Goal: Task Accomplishment & Management: Complete application form

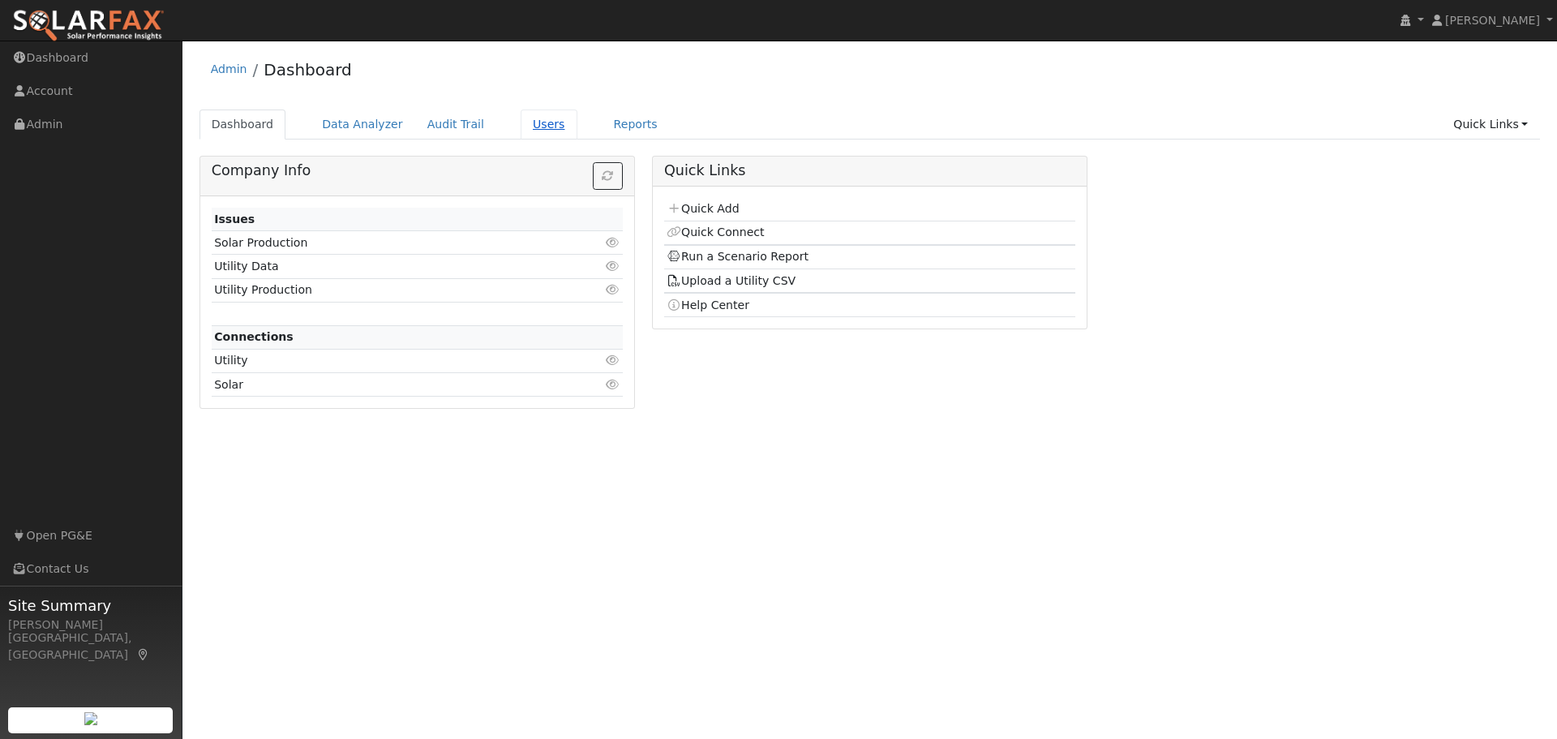
click at [525, 122] on link "Users" at bounding box center [549, 124] width 57 height 30
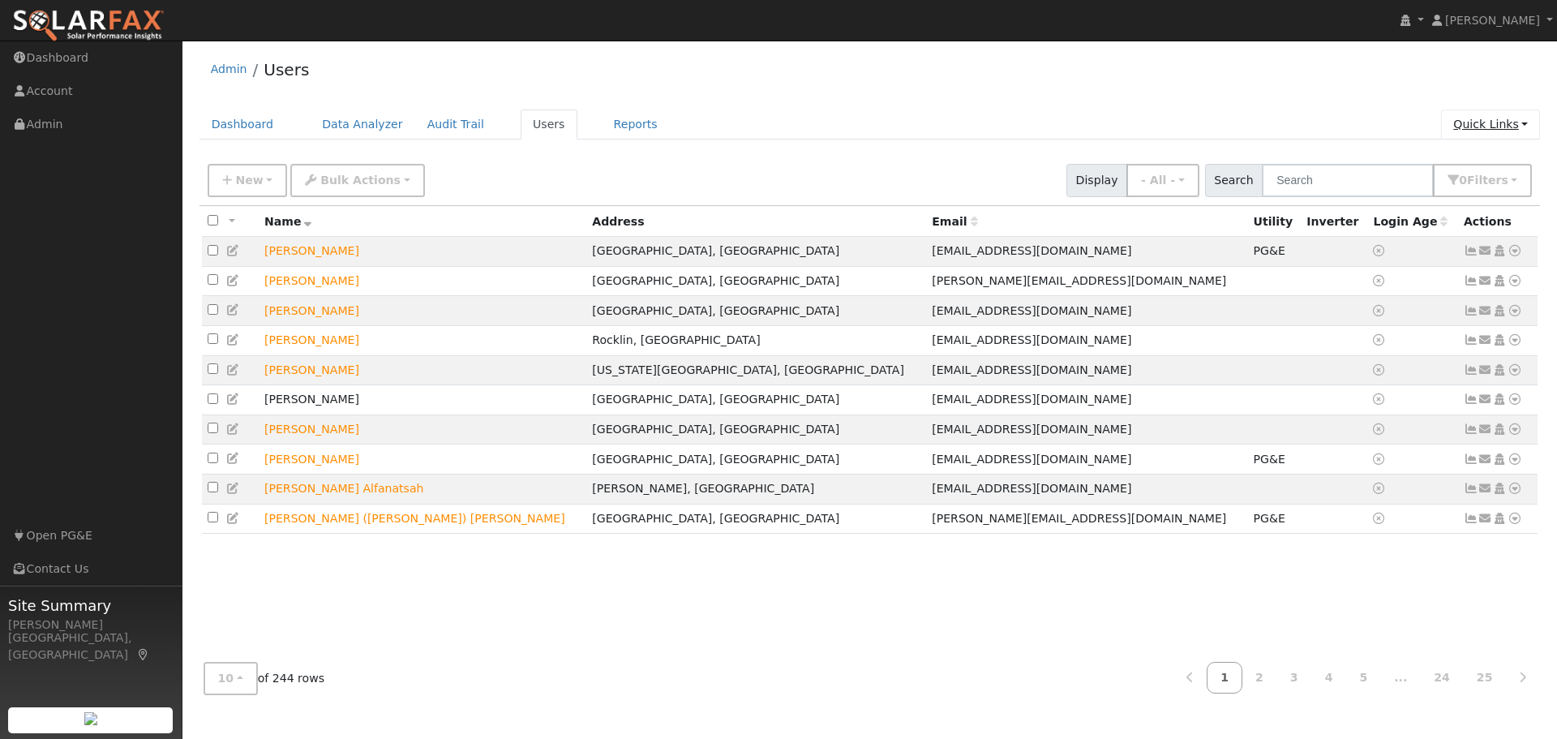
click at [1485, 121] on link "Quick Links" at bounding box center [1490, 124] width 99 height 30
click at [1459, 161] on link "Quick Add" at bounding box center [1457, 159] width 165 height 23
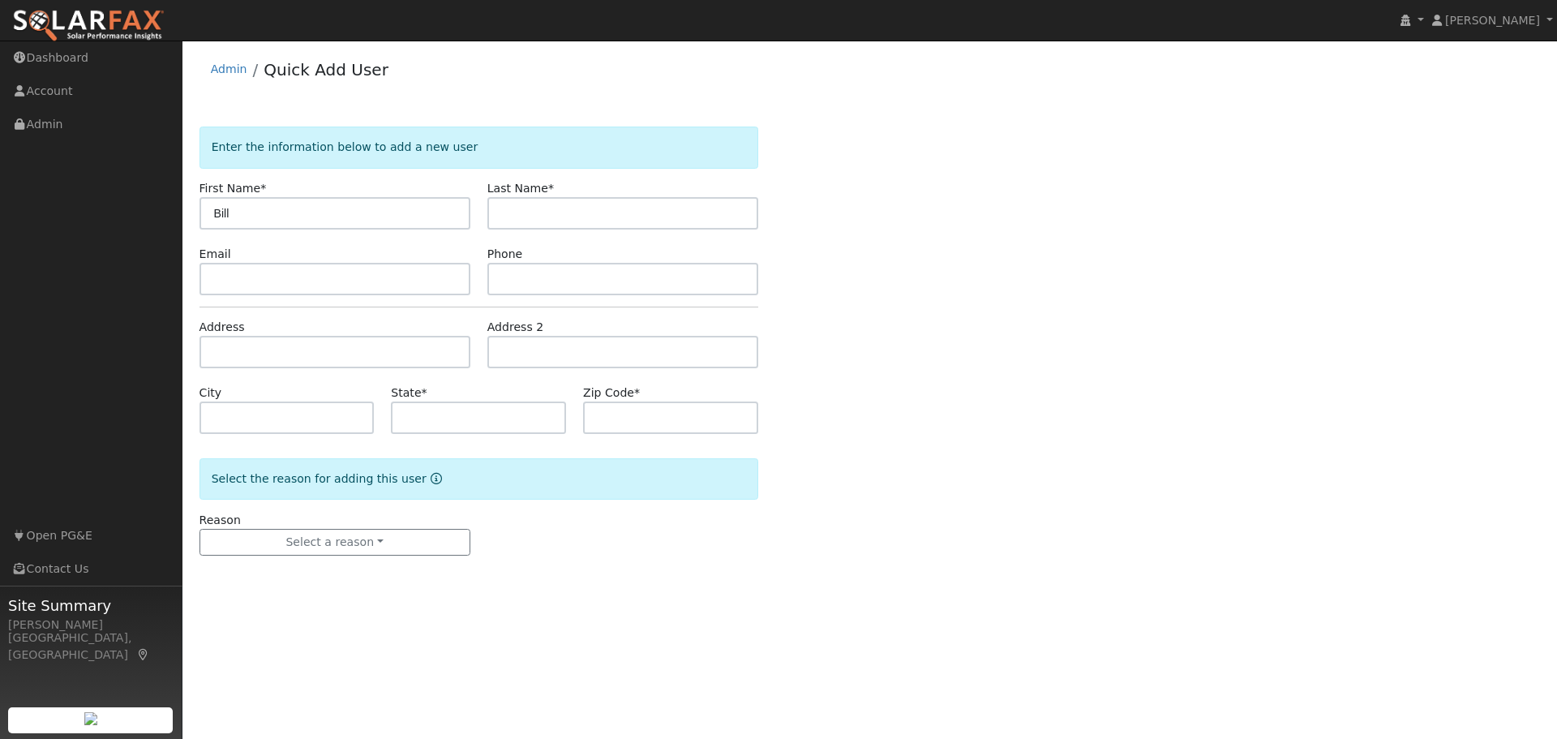
type input "Bill"
type input "[PERSON_NAME]"
click at [936, 380] on div "Enter the information below to add a new user First Name * [PERSON_NAME] Last N…" at bounding box center [869, 356] width 1341 height 461
click at [217, 282] on input "text" at bounding box center [334, 279] width 271 height 32
paste input "[EMAIL_ADDRESS][DOMAIN_NAME]"
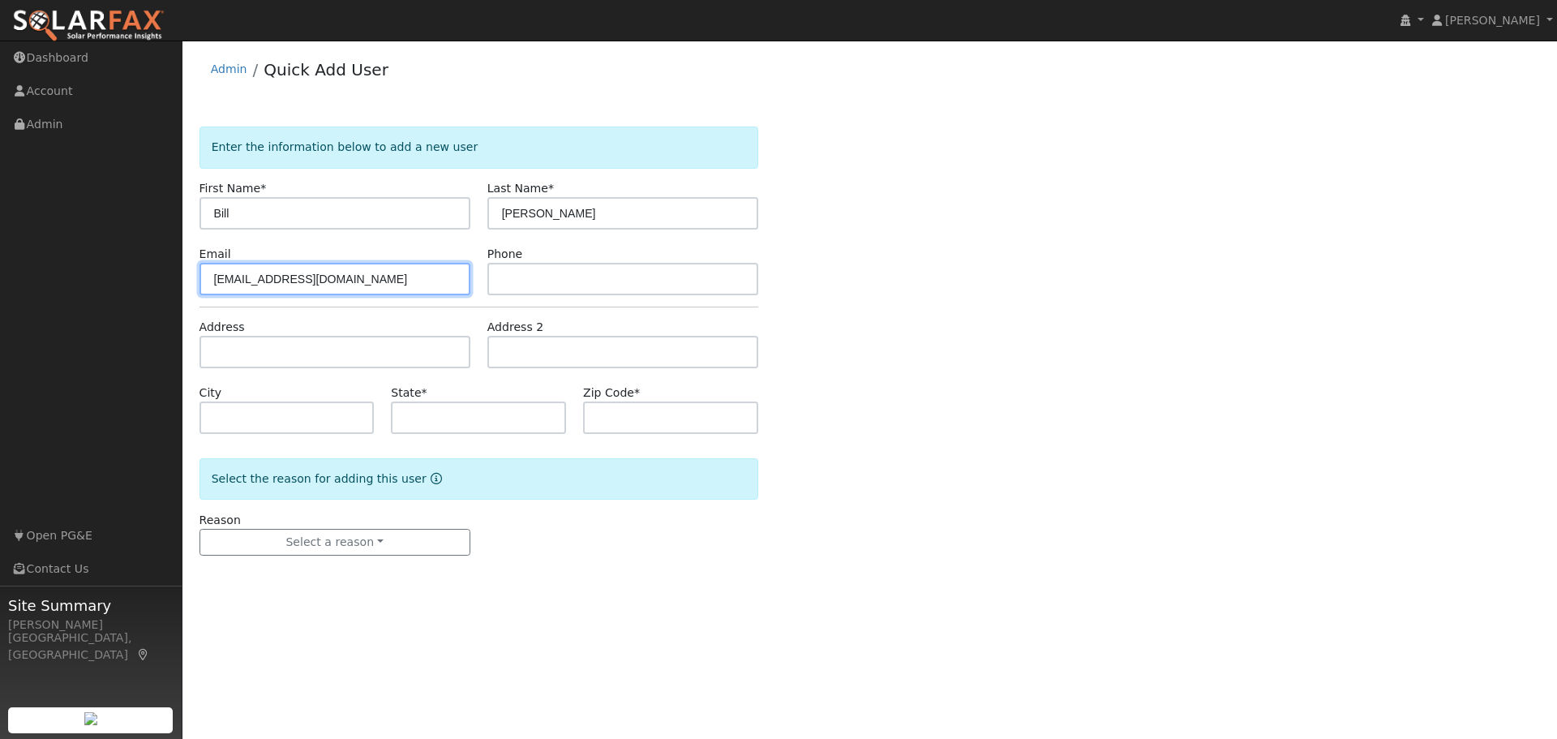
type input "[EMAIL_ADDRESS][DOMAIN_NAME]"
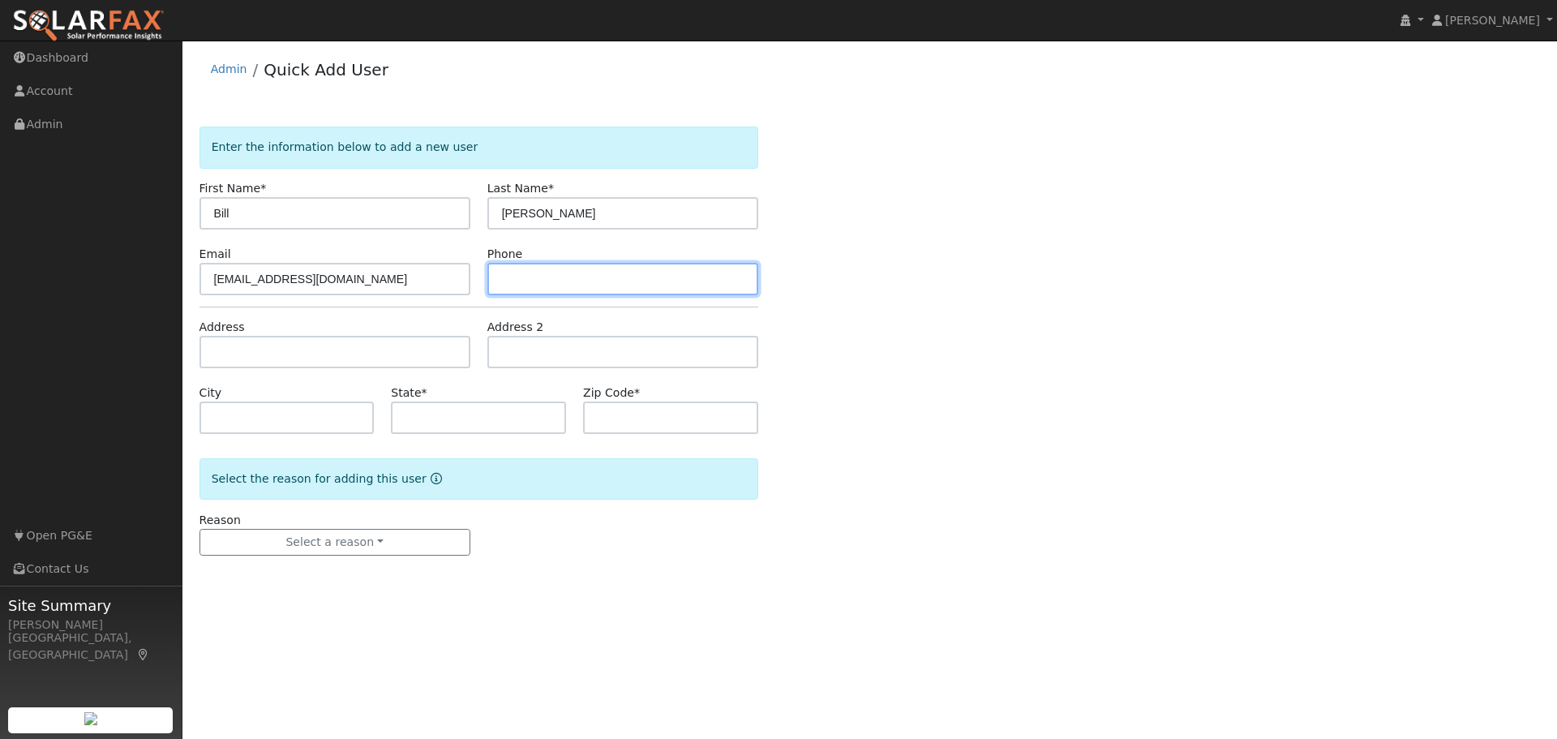
click at [540, 274] on input "text" at bounding box center [622, 279] width 271 height 32
type input "[PHONE_NUMBER]"
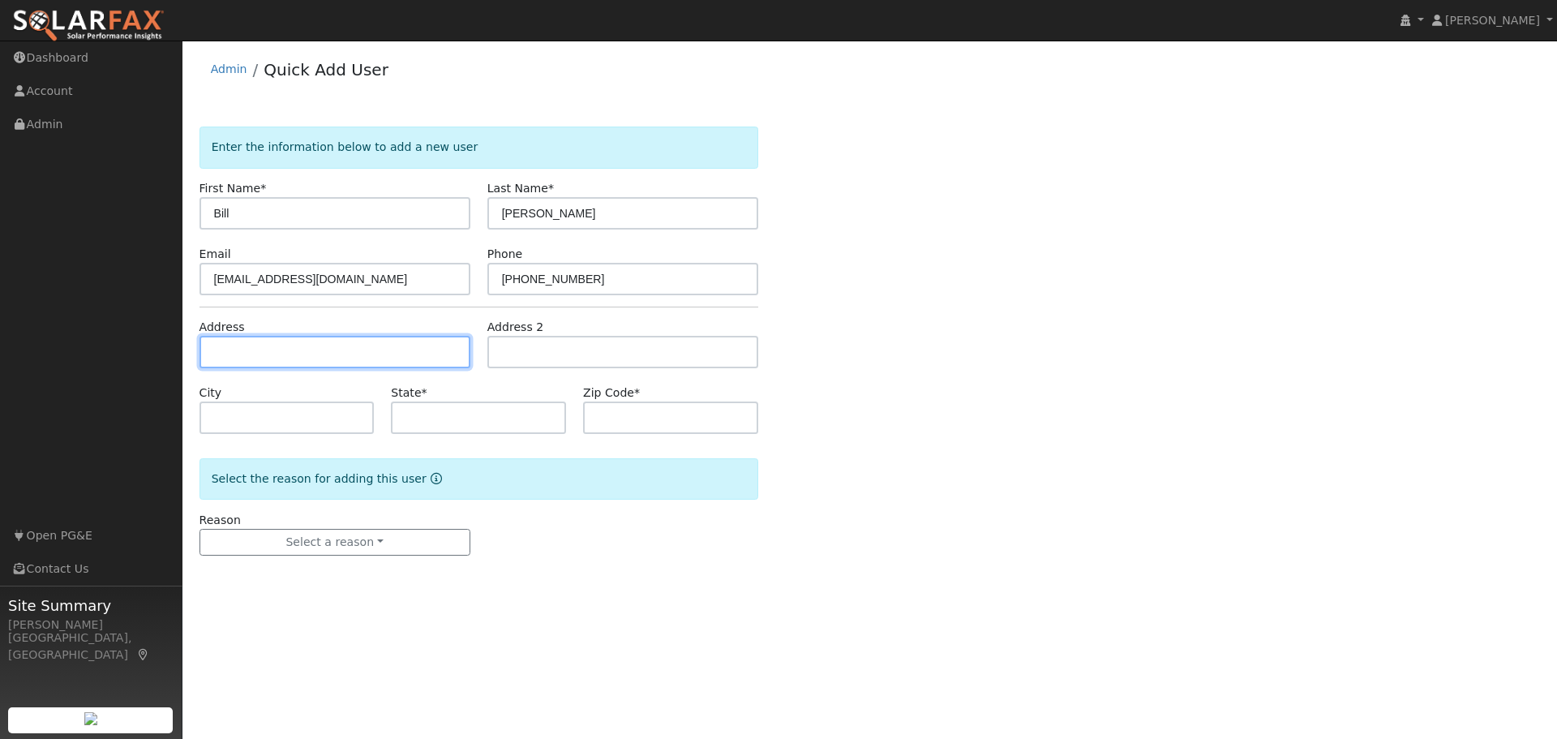
click at [290, 353] on input "text" at bounding box center [334, 352] width 271 height 32
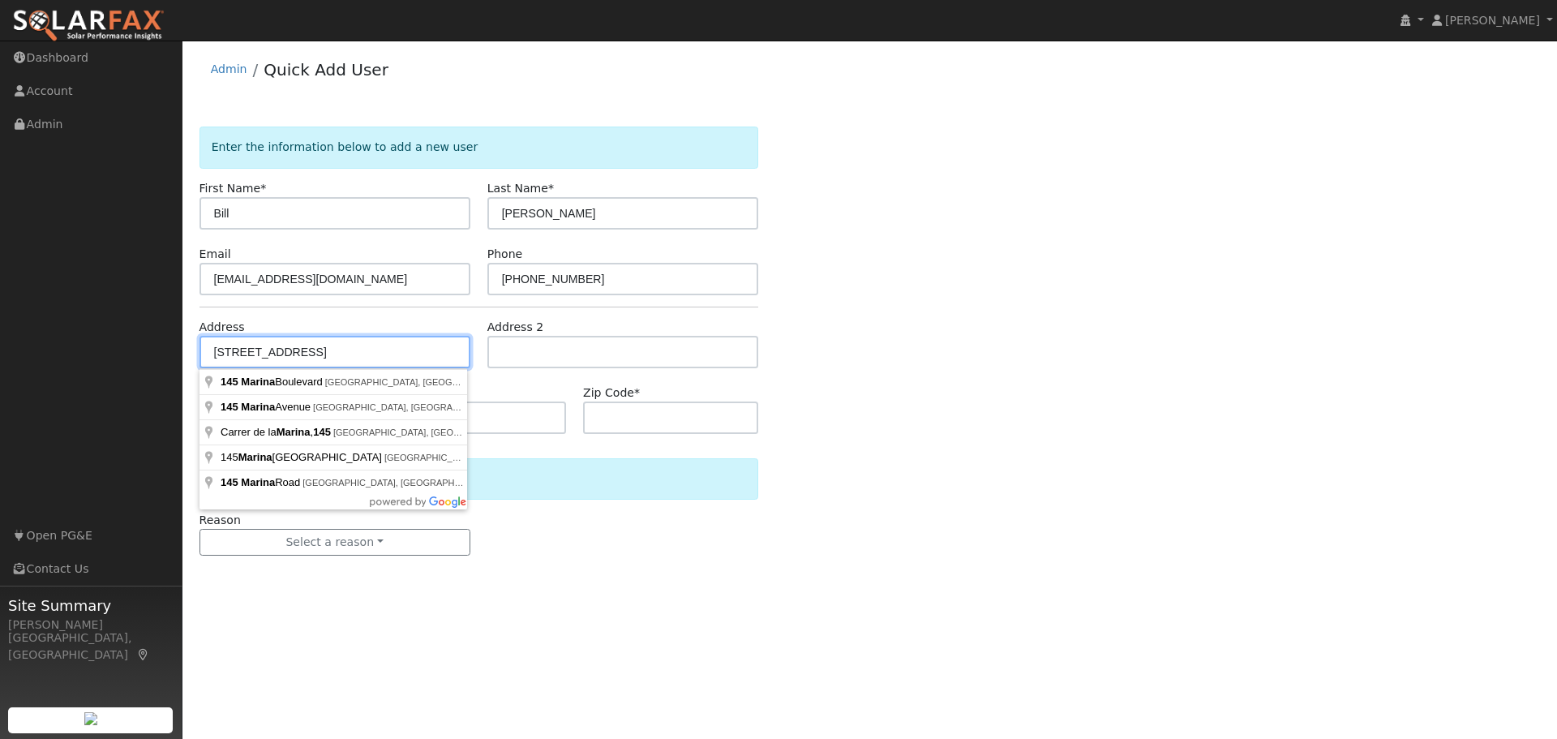
type input "[STREET_ADDRESS]"
type input "Auburn"
type input "CA"
type input "95603"
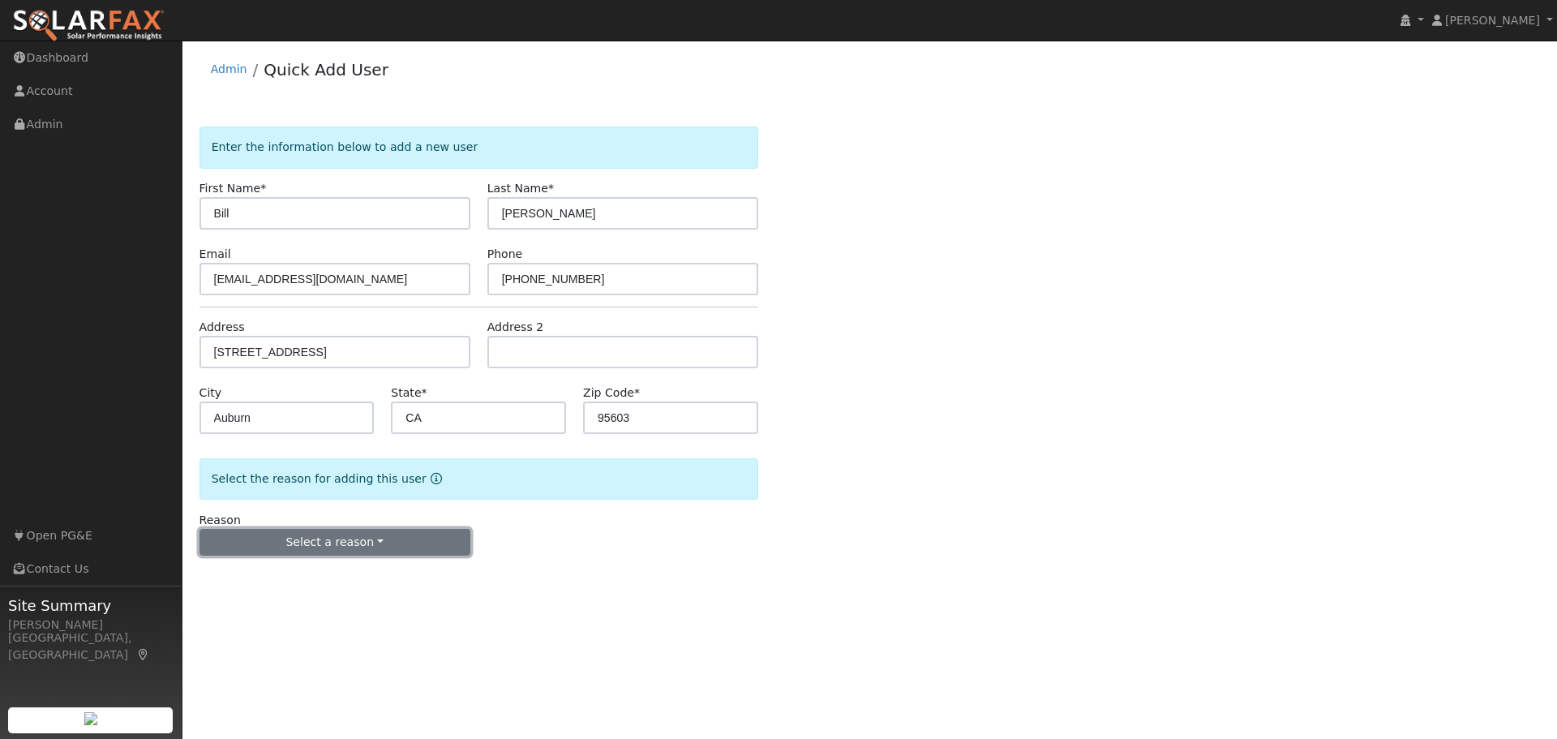
click at [291, 538] on button "Select a reason" at bounding box center [334, 543] width 271 height 28
click at [265, 575] on link "New lead" at bounding box center [289, 575] width 179 height 23
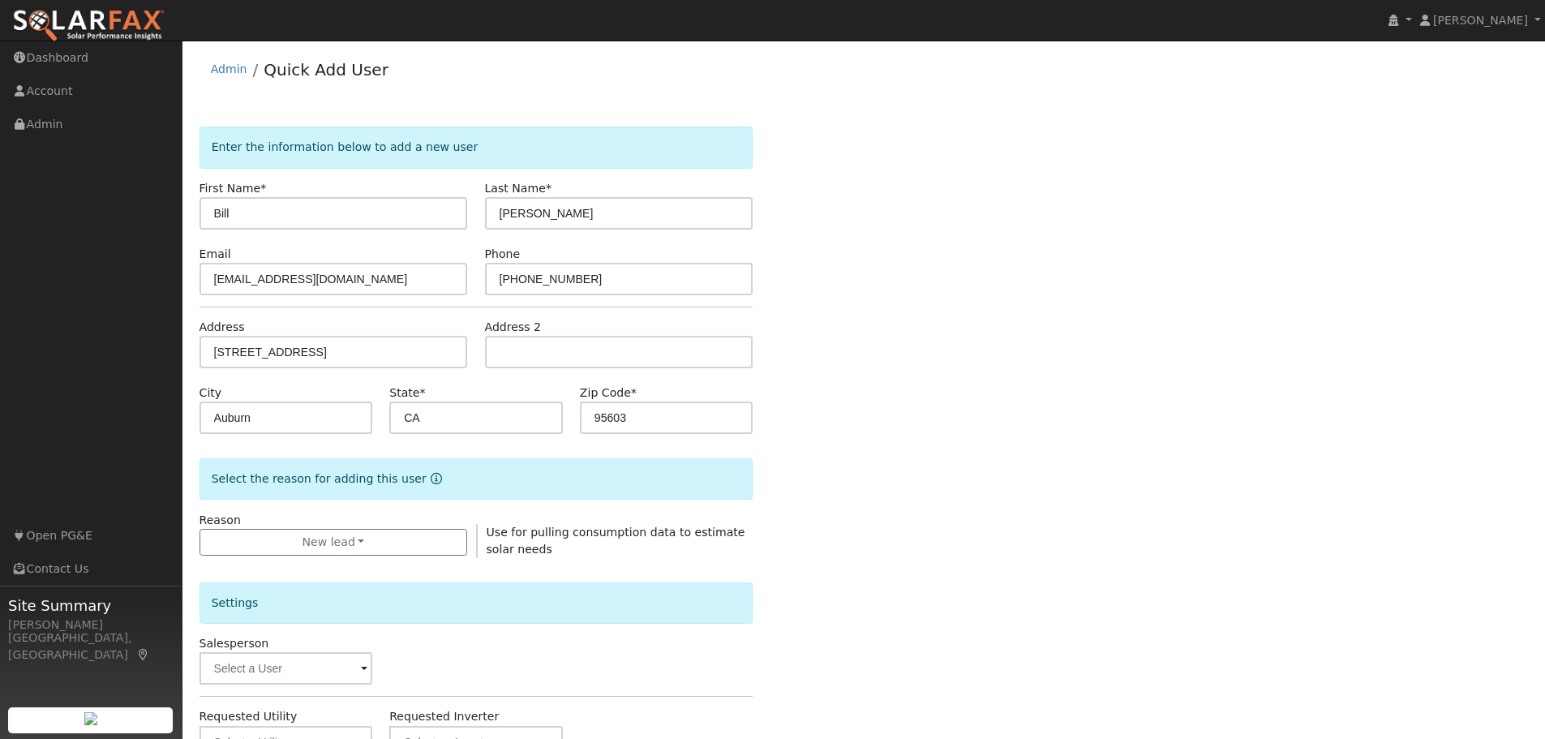
scroll to position [311, 0]
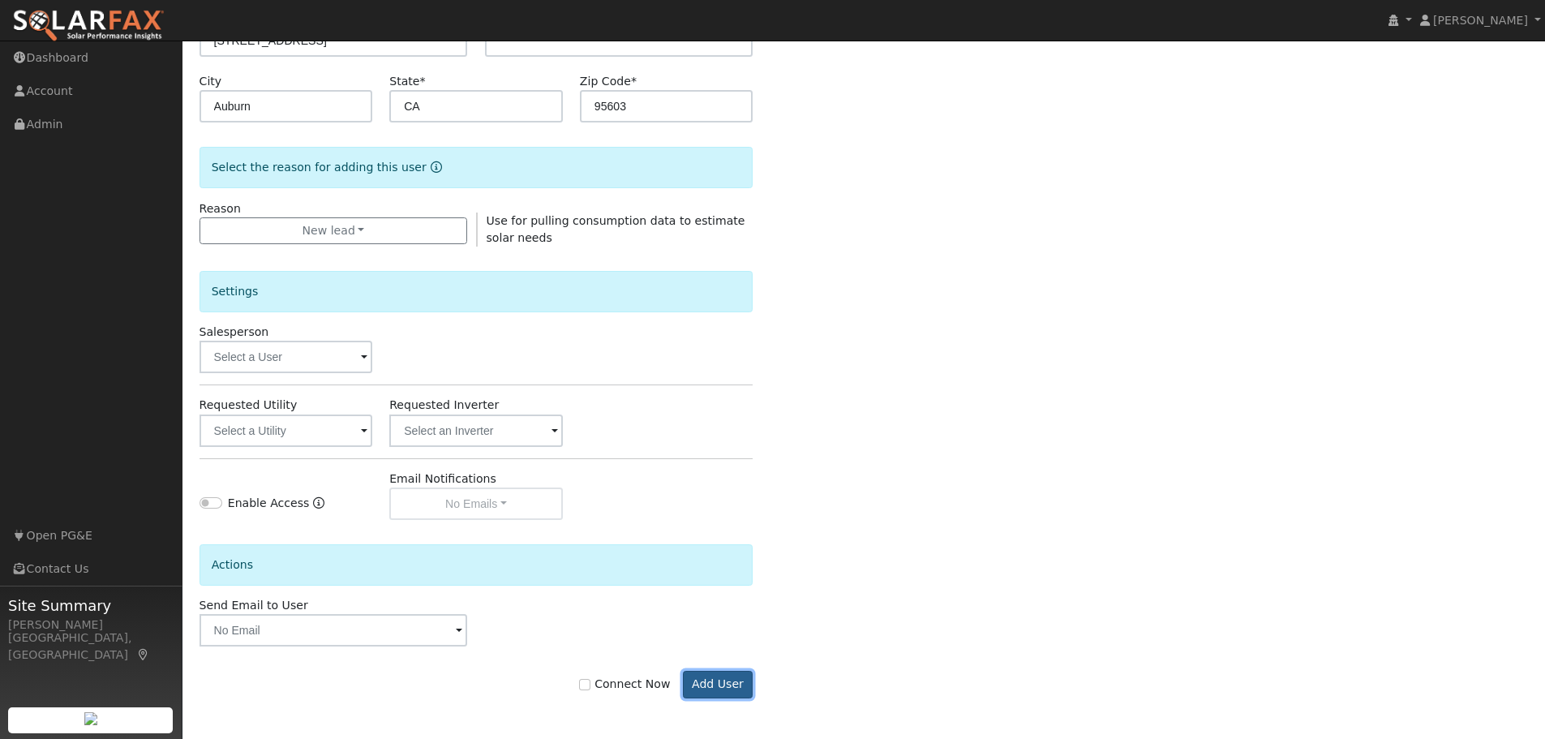
click at [713, 683] on button "Add User" at bounding box center [718, 685] width 71 height 28
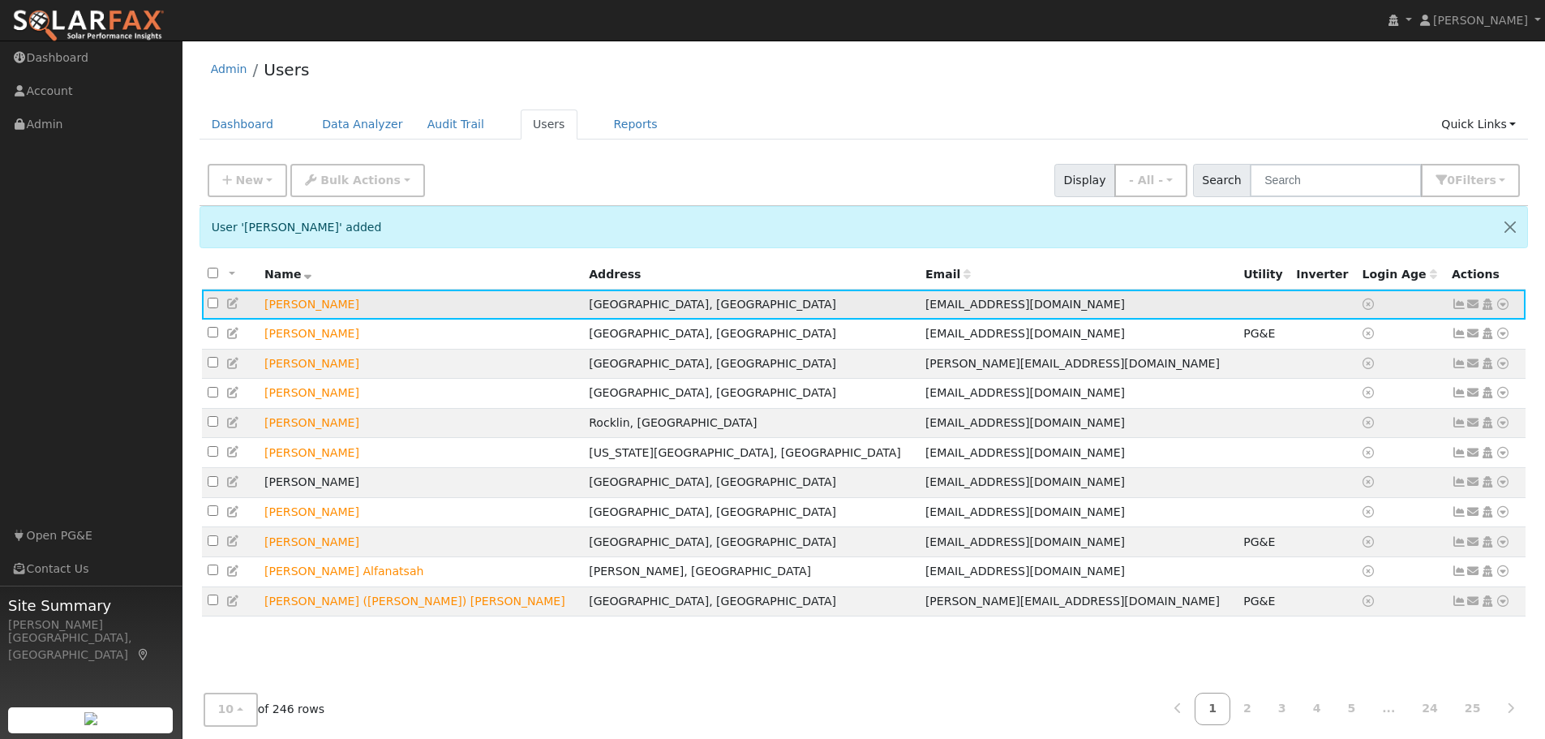
click at [1505, 305] on icon at bounding box center [1502, 303] width 15 height 11
click at [1443, 342] on link "Data Analyzer" at bounding box center [1449, 332] width 118 height 23
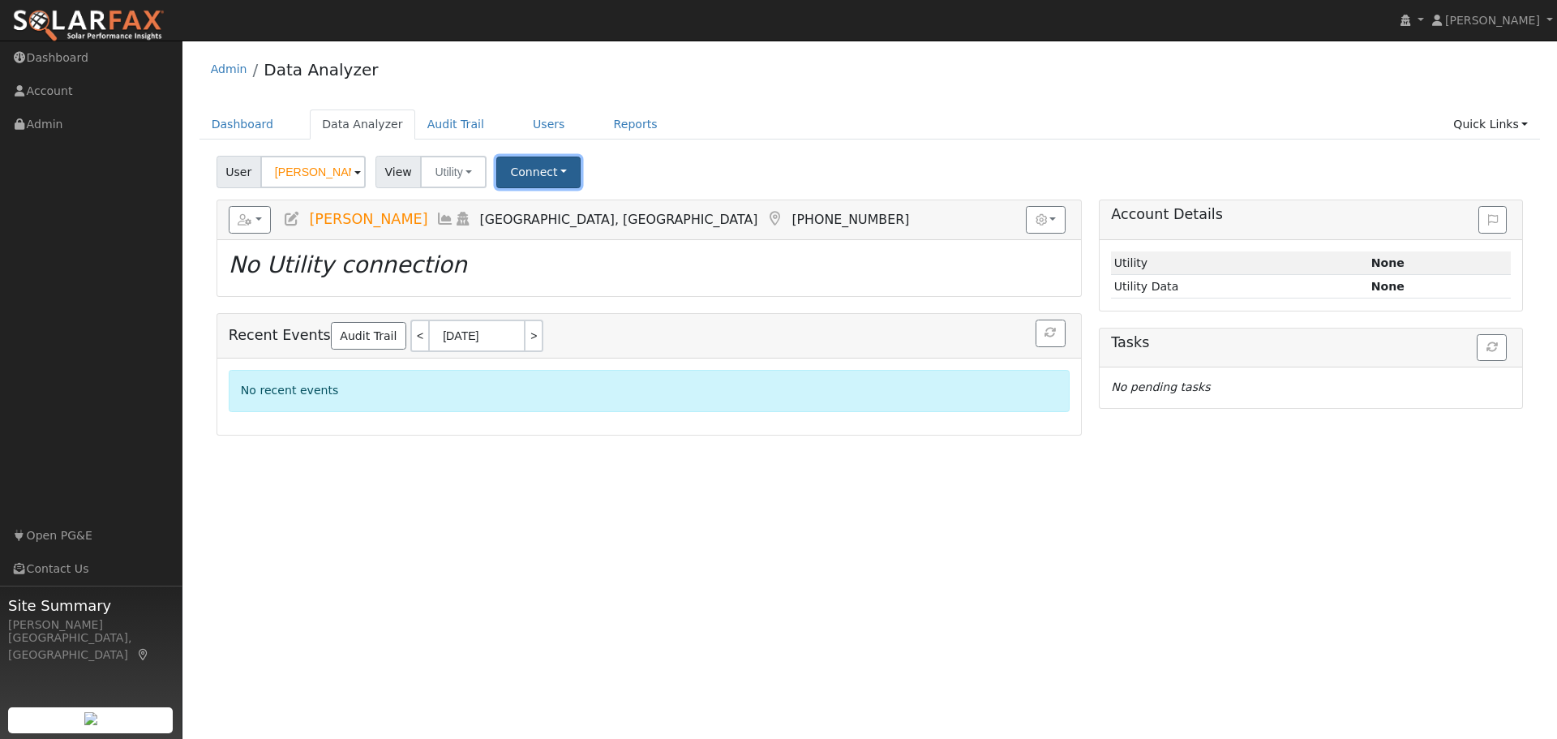
drag, startPoint x: 511, startPoint y: 165, endPoint x: 512, endPoint y: 181, distance: 15.4
click at [511, 169] on button "Connect" at bounding box center [538, 172] width 84 height 32
click at [554, 210] on link "Select a Provider" at bounding box center [561, 207] width 126 height 23
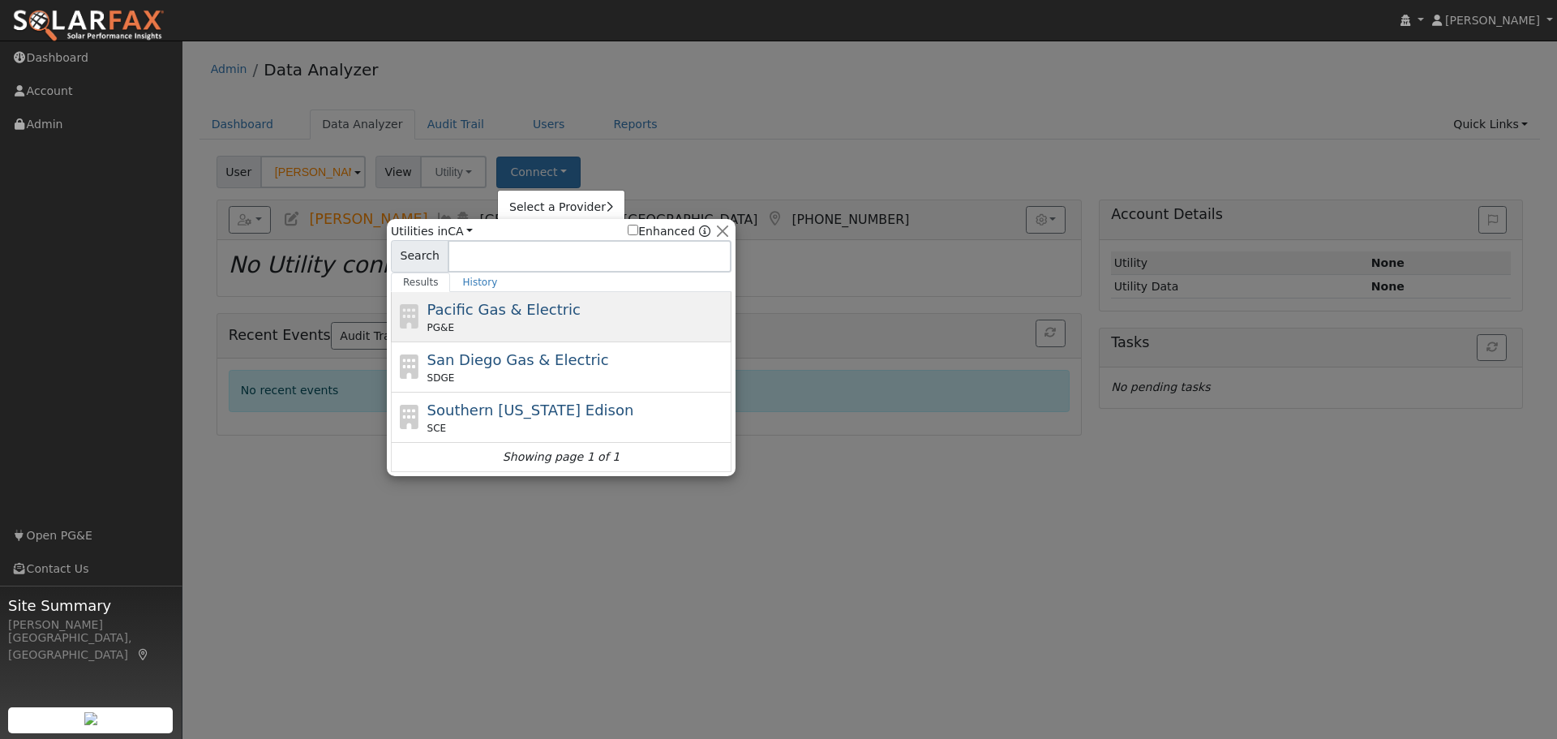
click at [504, 327] on div "PG&E" at bounding box center [577, 327] width 301 height 15
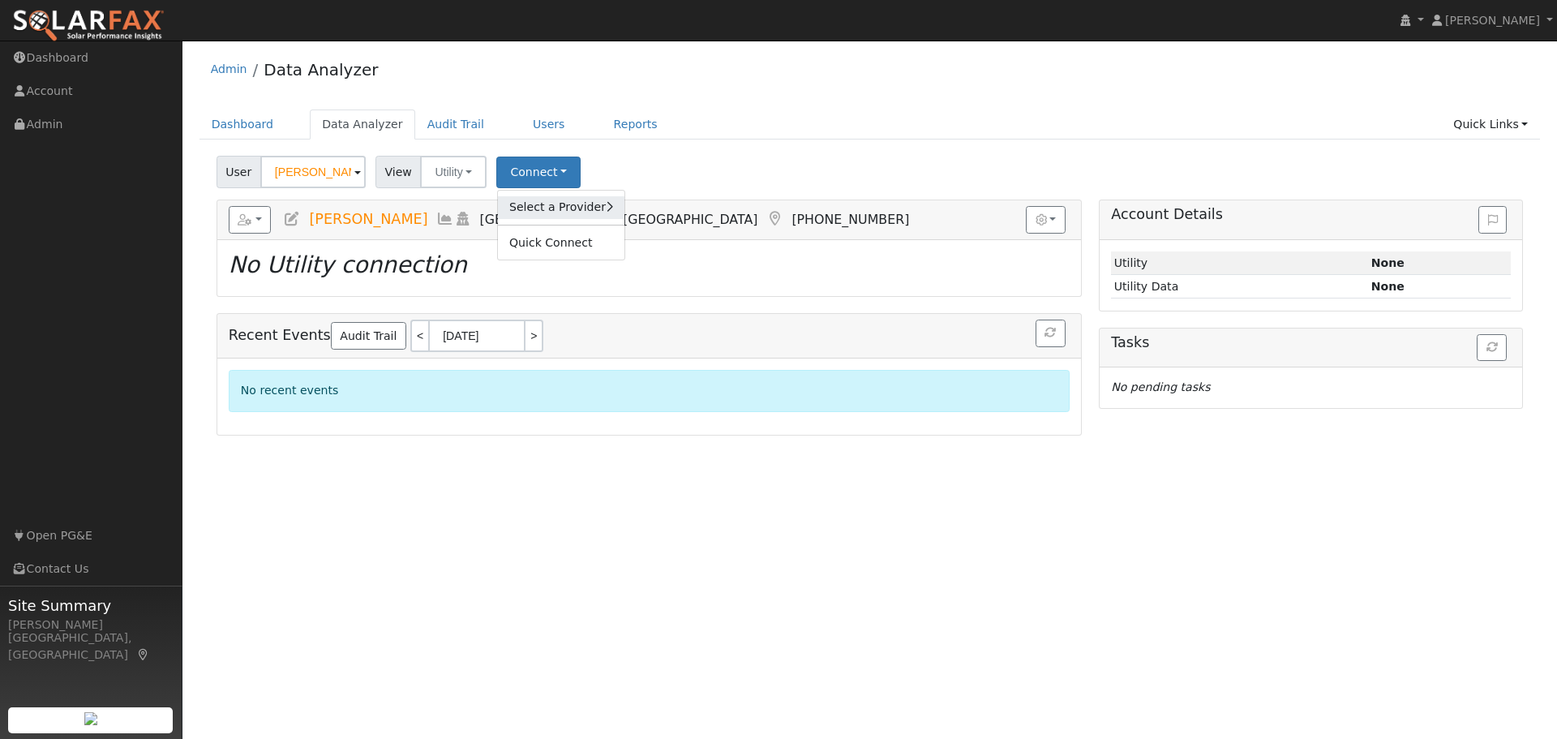
click at [543, 204] on link "Select a Provider" at bounding box center [561, 207] width 126 height 23
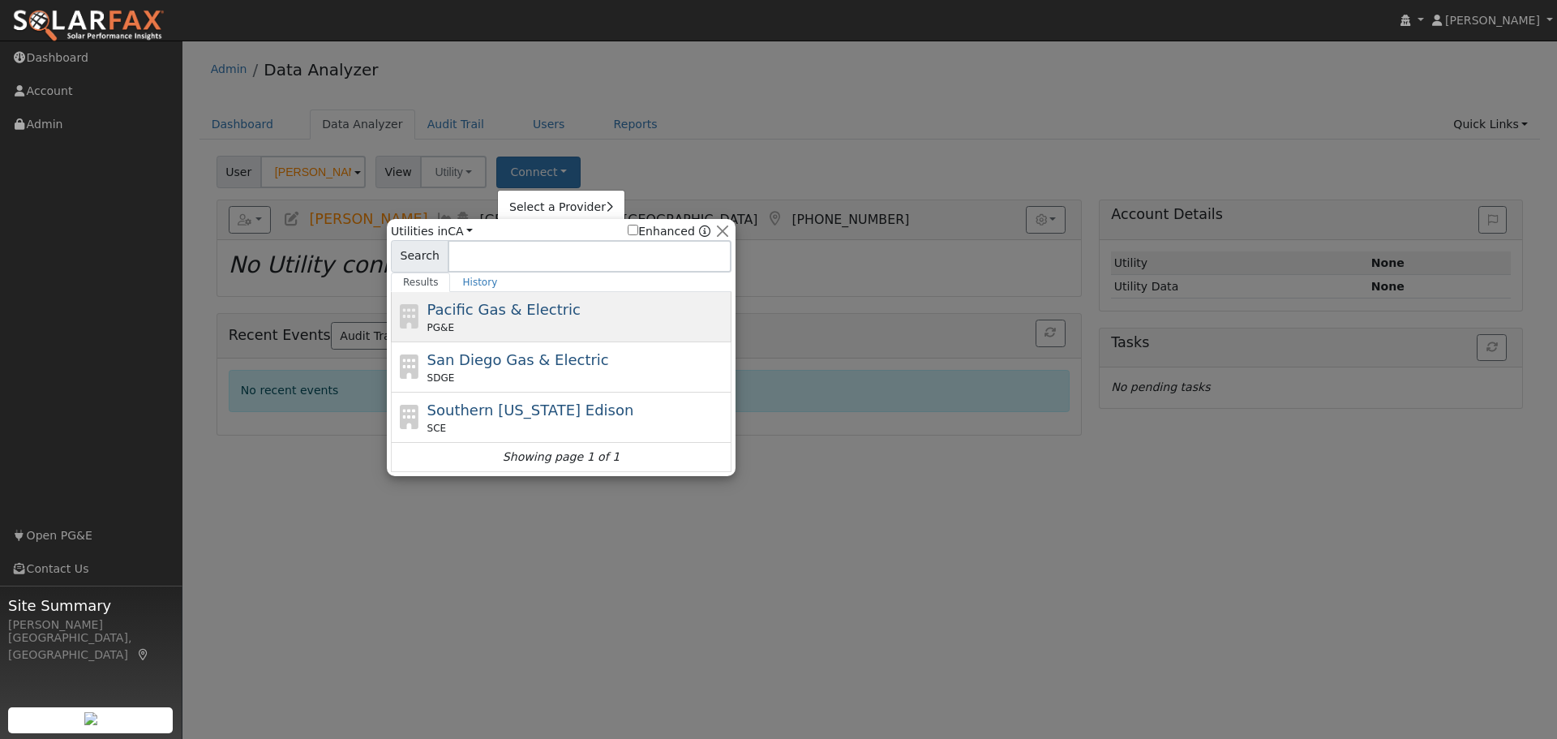
click at [486, 319] on div "Pacific Gas & Electric PG&E" at bounding box center [577, 316] width 301 height 36
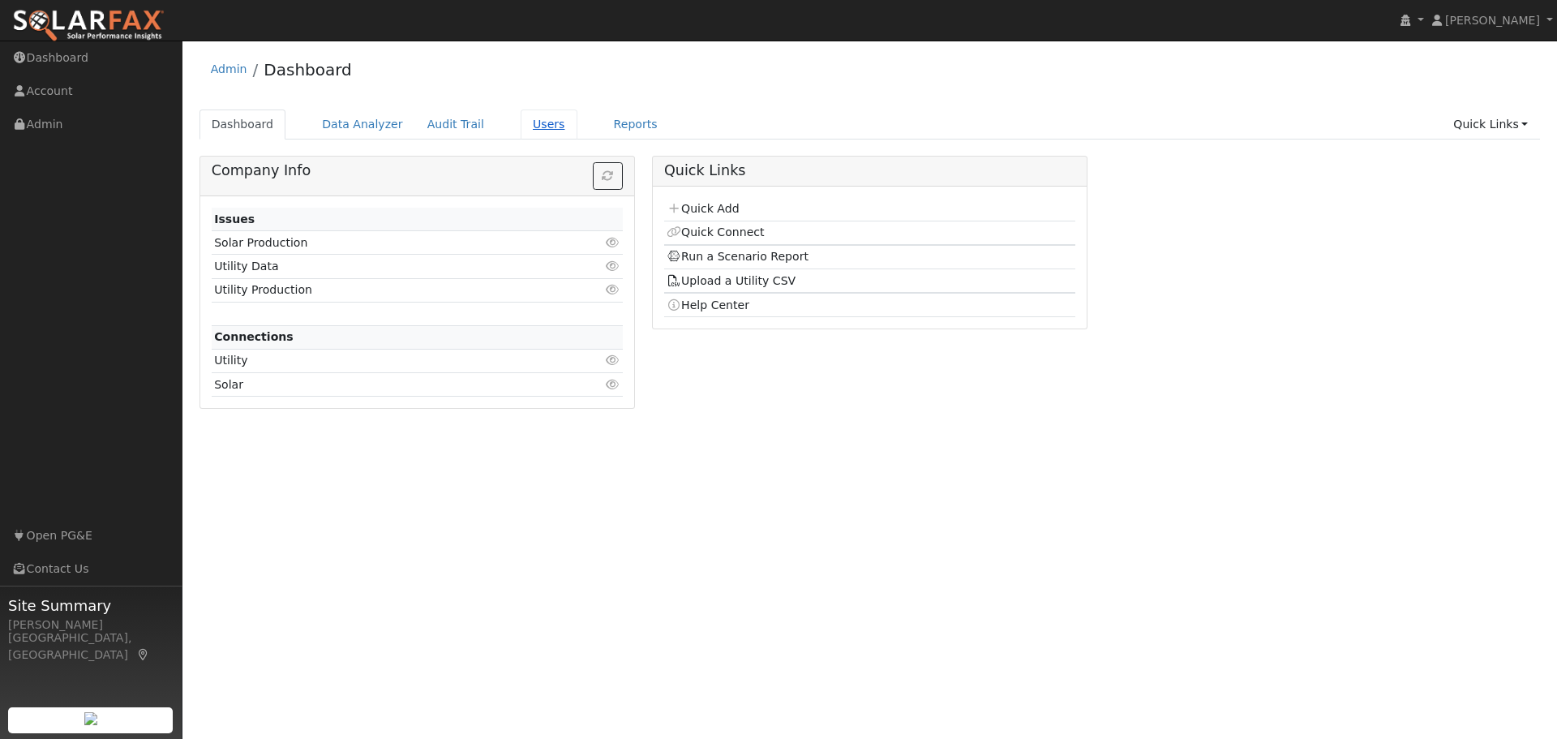
click at [529, 123] on link "Users" at bounding box center [549, 124] width 57 height 30
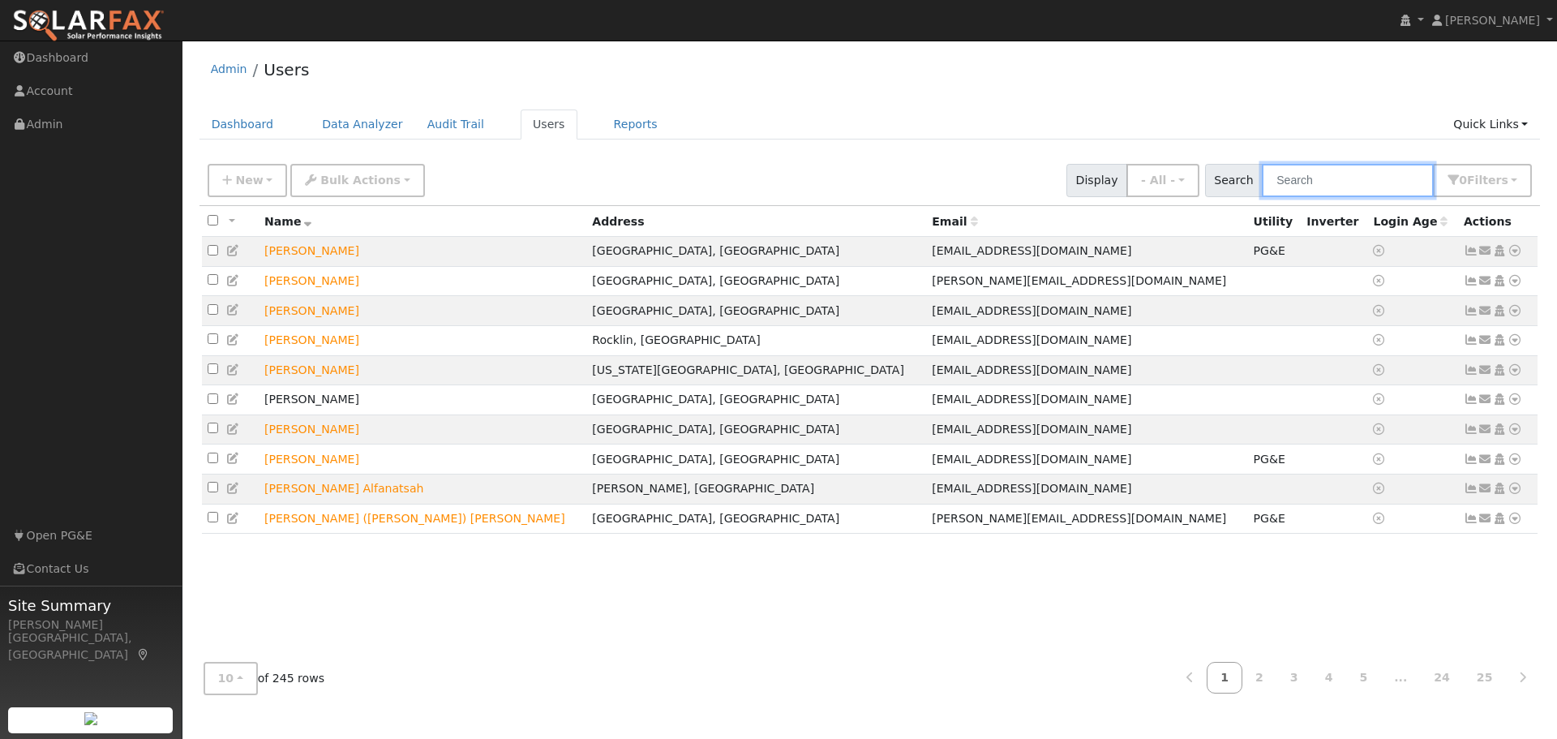
click at [1360, 178] on input "text" at bounding box center [1348, 180] width 172 height 33
type input "boyce"
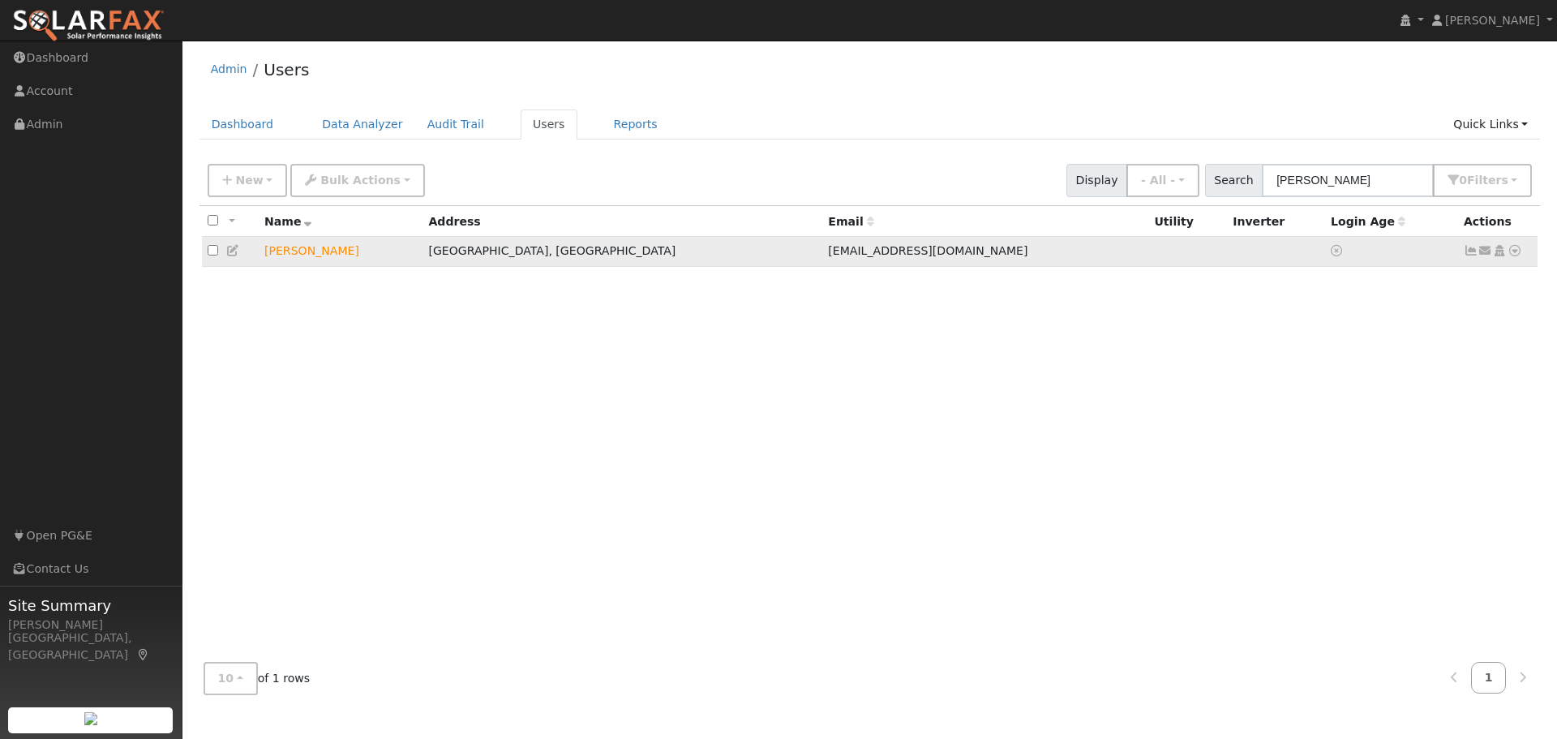
click at [1510, 255] on icon at bounding box center [1514, 250] width 15 height 11
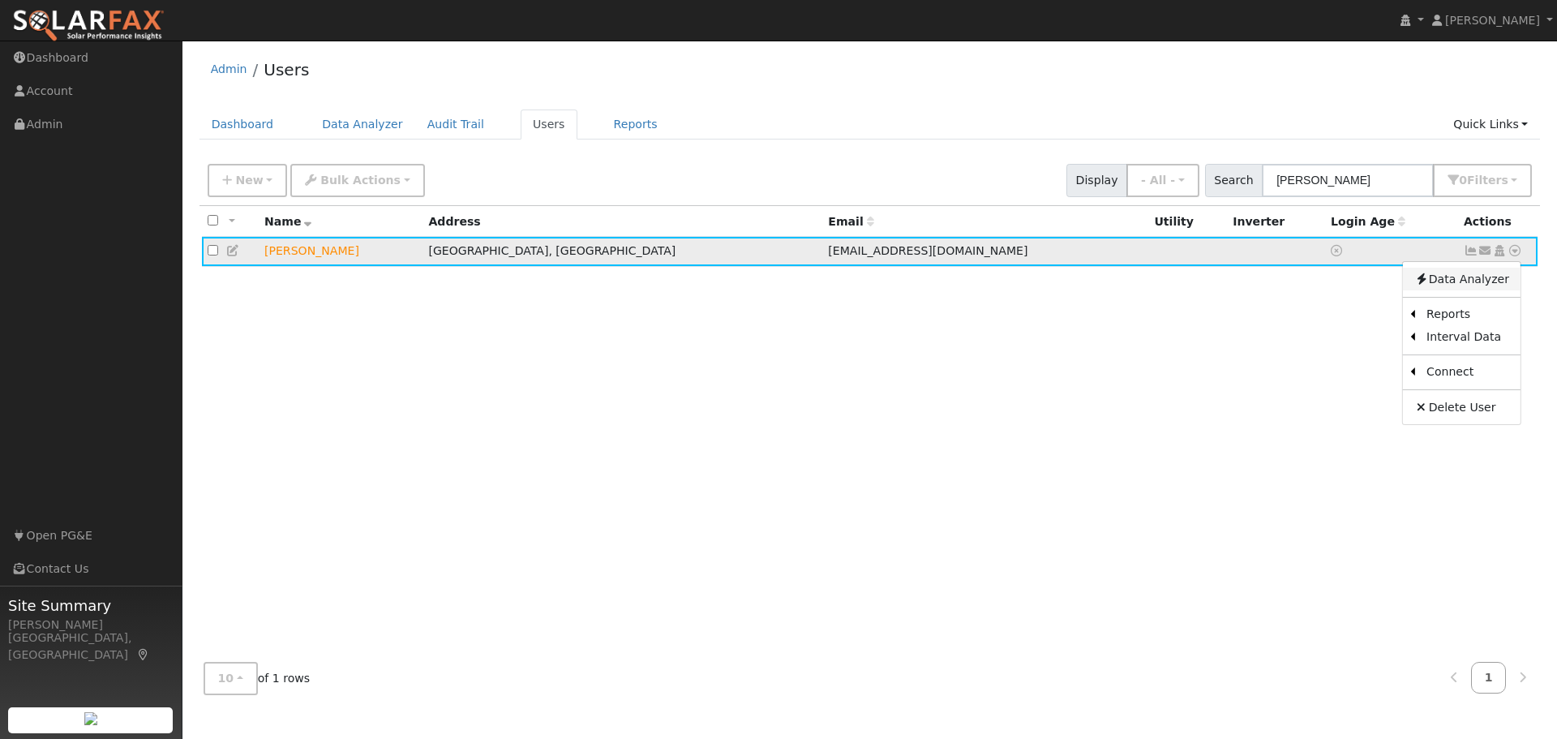
click at [1474, 280] on link "Data Analyzer" at bounding box center [1462, 279] width 118 height 23
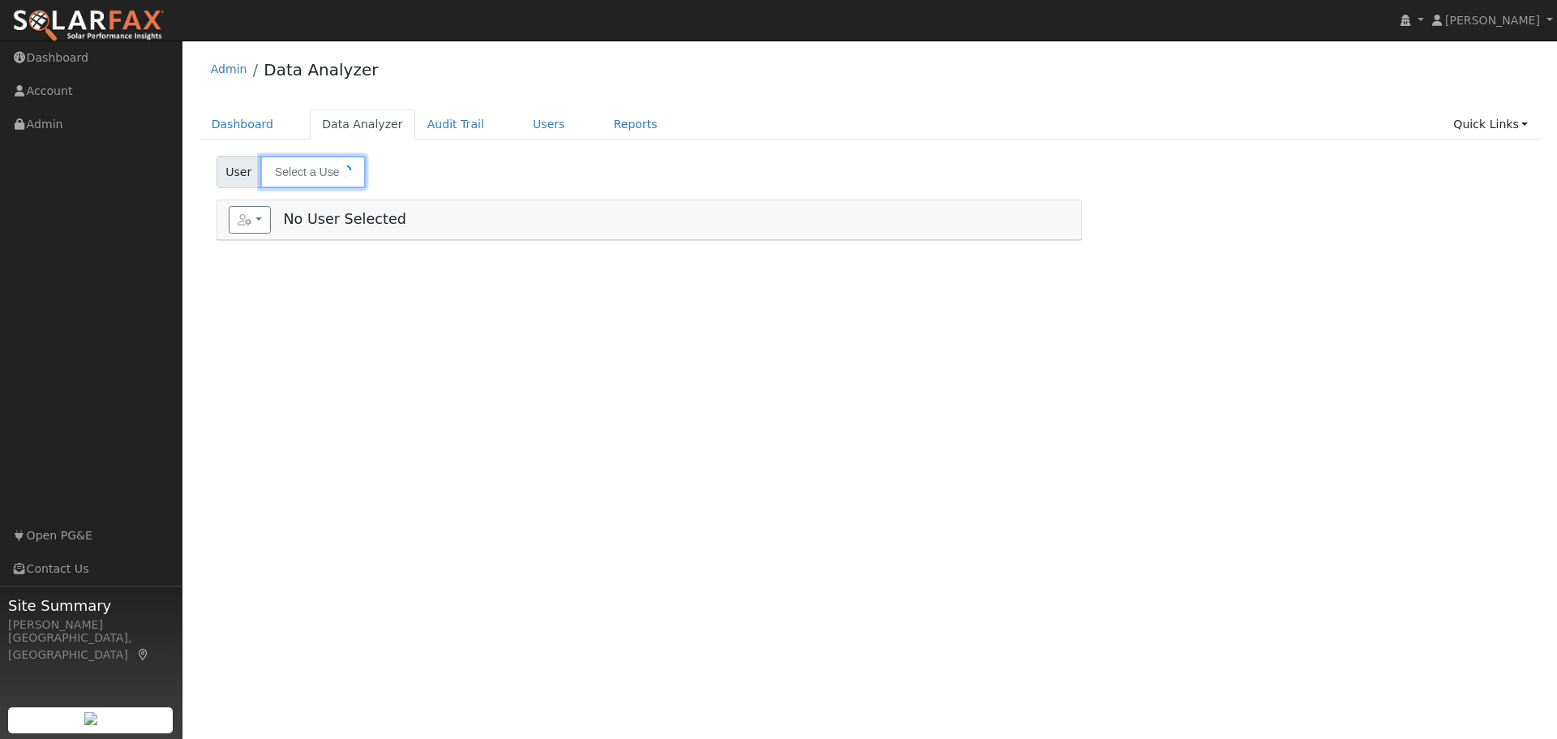
type input "[PERSON_NAME]"
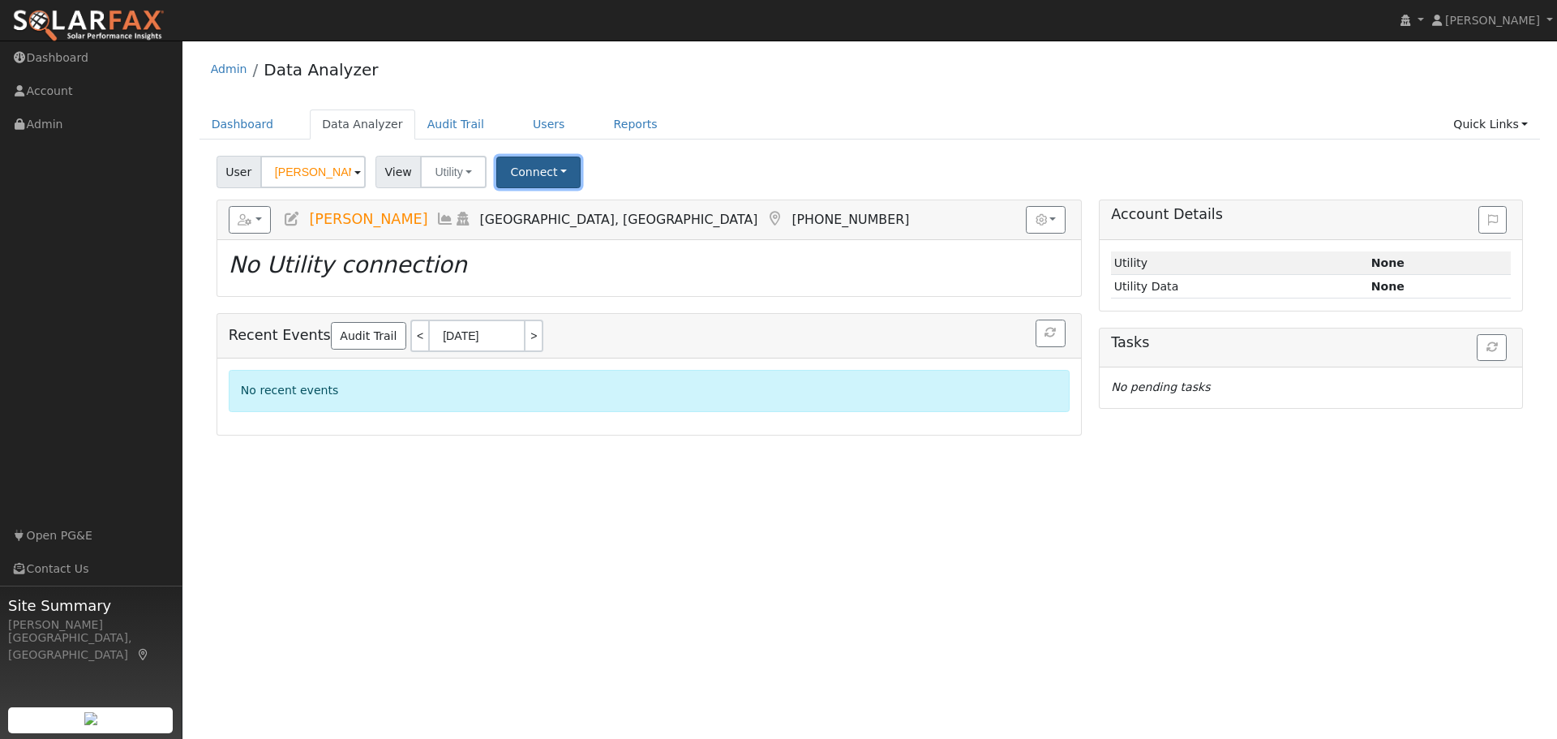
click at [510, 171] on button "Connect" at bounding box center [538, 172] width 84 height 32
click at [550, 209] on link "Select a Provider" at bounding box center [561, 207] width 126 height 23
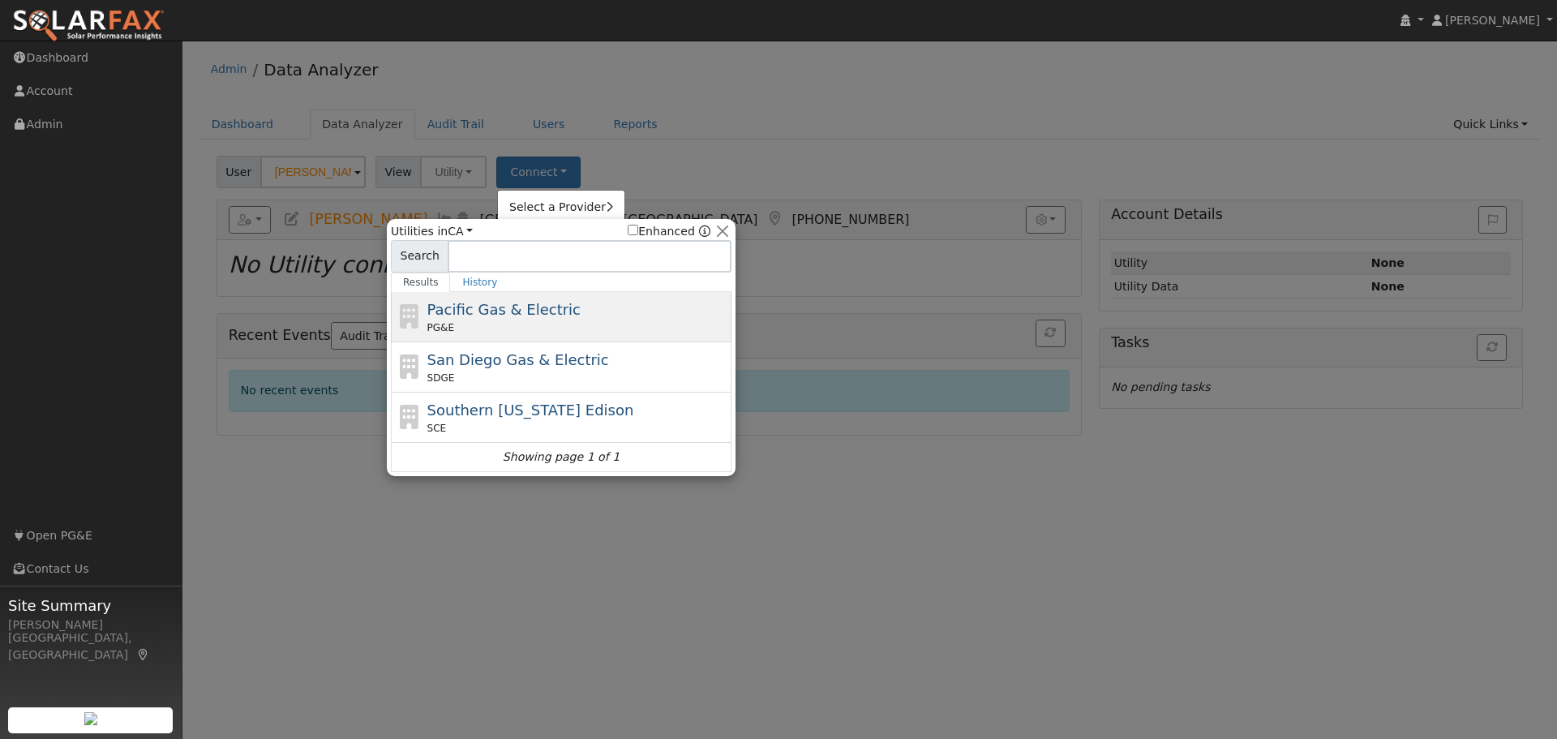
click at [512, 323] on div "PG&E" at bounding box center [577, 327] width 301 height 15
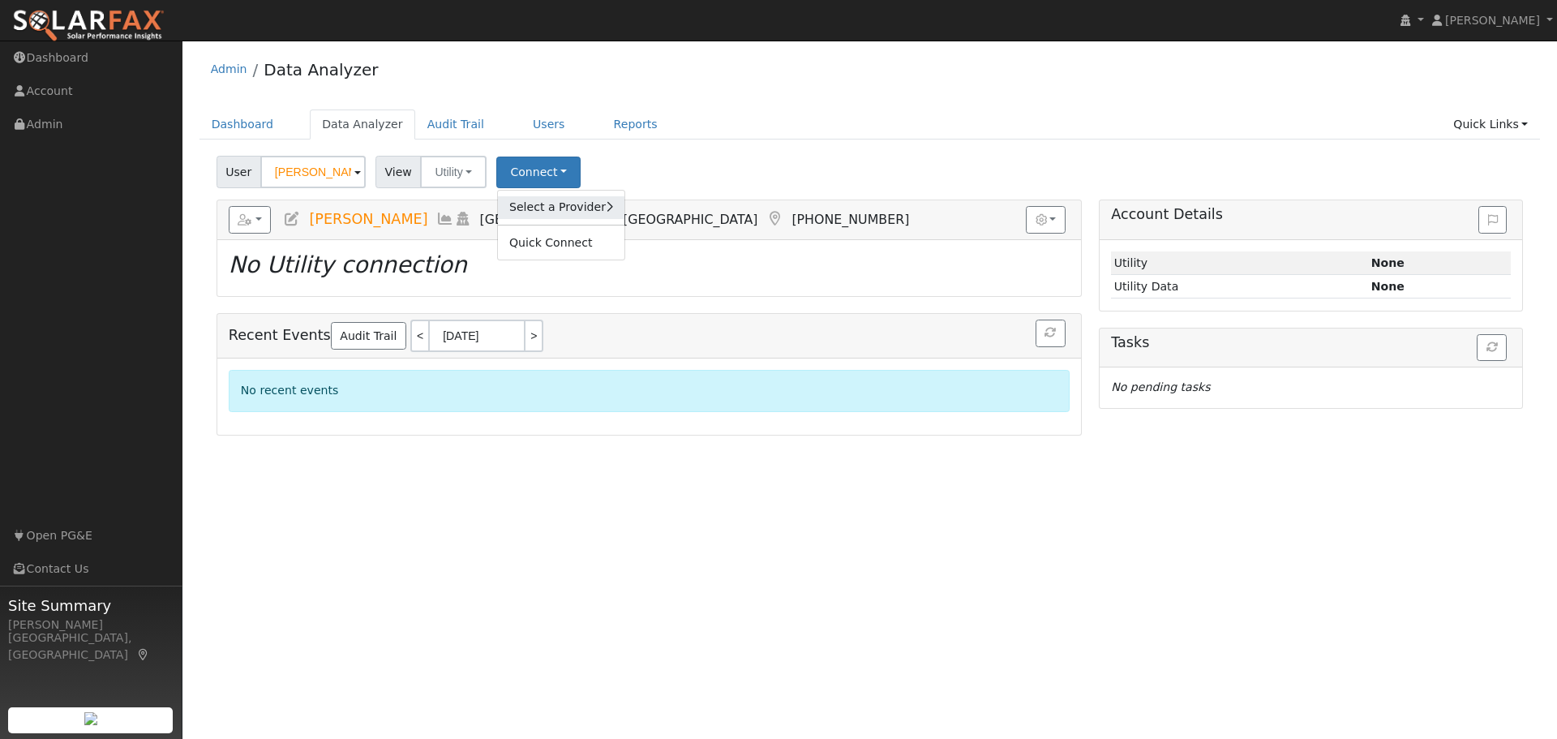
click at [518, 212] on link "Select a Provider" at bounding box center [561, 207] width 126 height 23
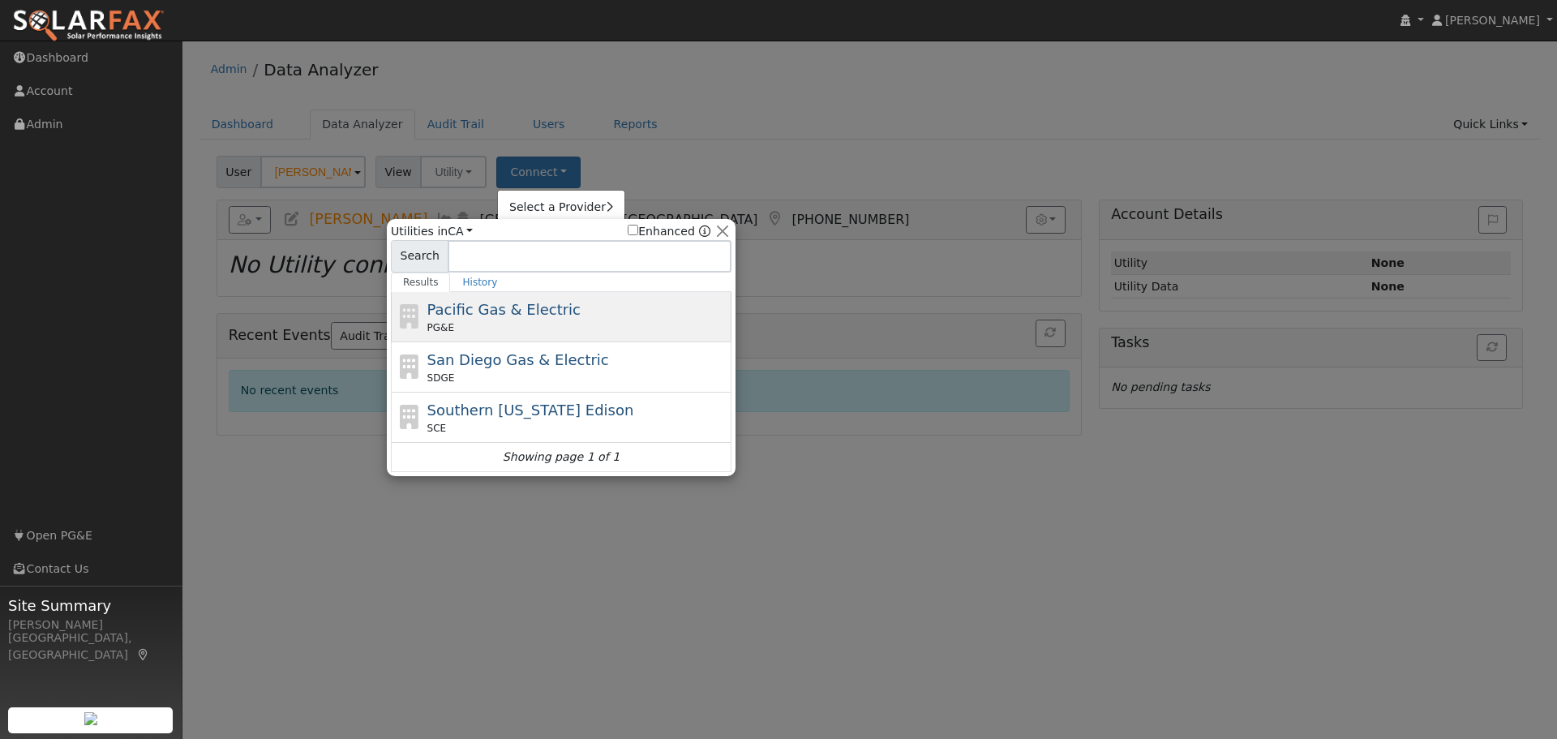
click at [508, 311] on span "Pacific Gas & Electric" at bounding box center [503, 309] width 153 height 17
